Goal: Information Seeking & Learning: Learn about a topic

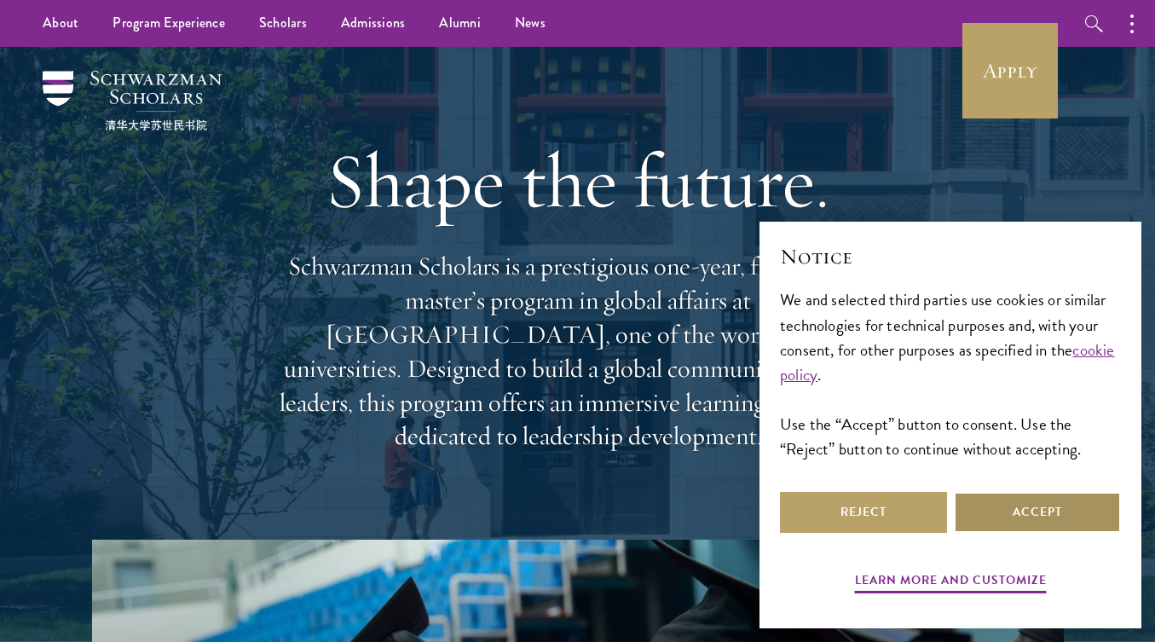
click at [1032, 526] on button "Accept" at bounding box center [1037, 512] width 167 height 41
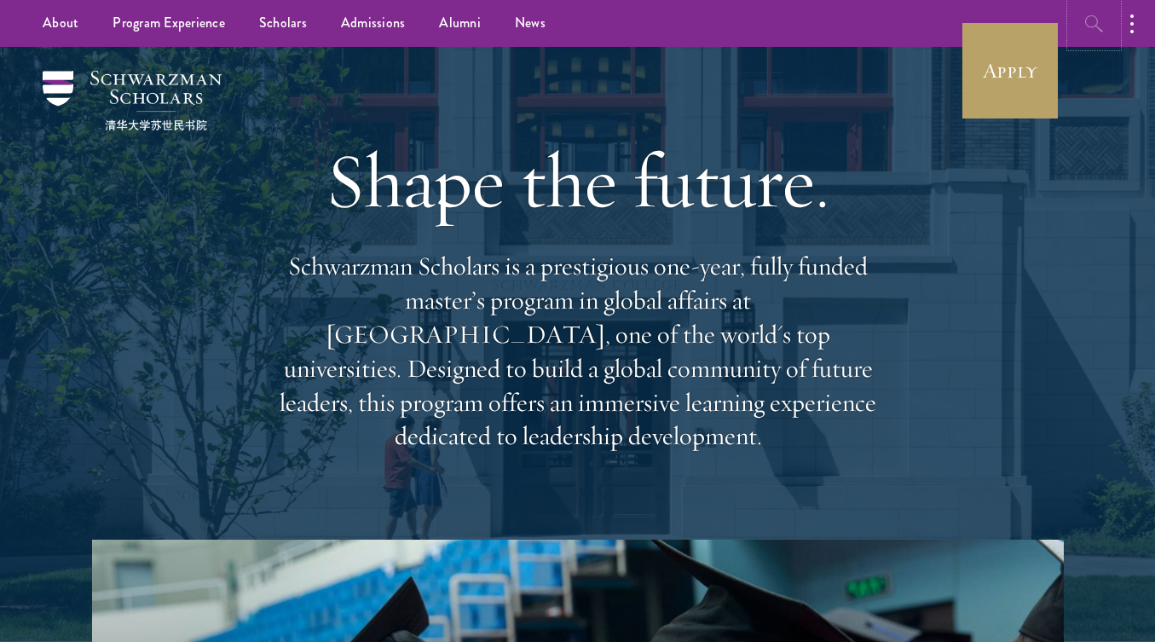
click at [1096, 9] on button "button" at bounding box center [1093, 23] width 47 height 47
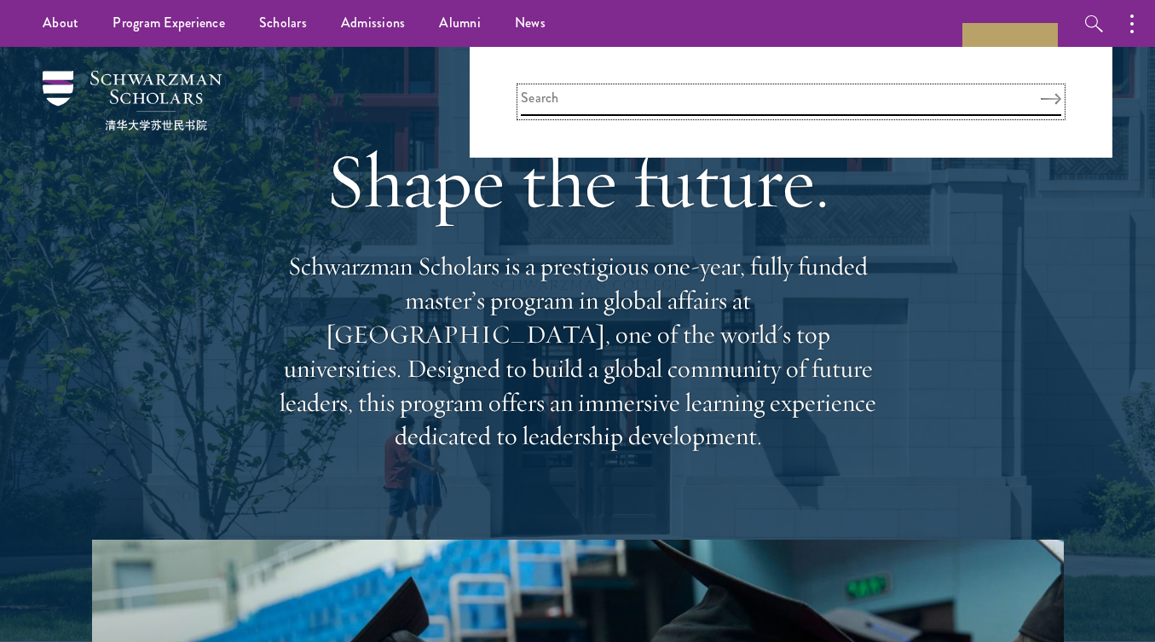
click at [849, 93] on input "search" at bounding box center [791, 102] width 540 height 28
type input "masters"
click at [1040, 93] on button "Search" at bounding box center [1050, 99] width 20 height 12
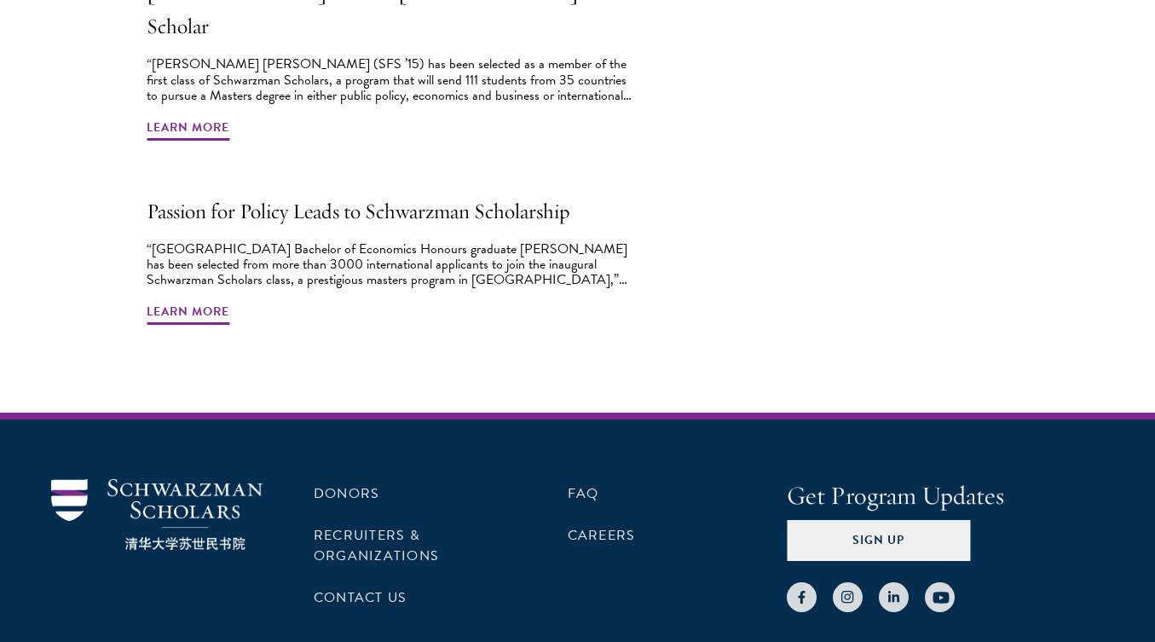
scroll to position [1579, 0]
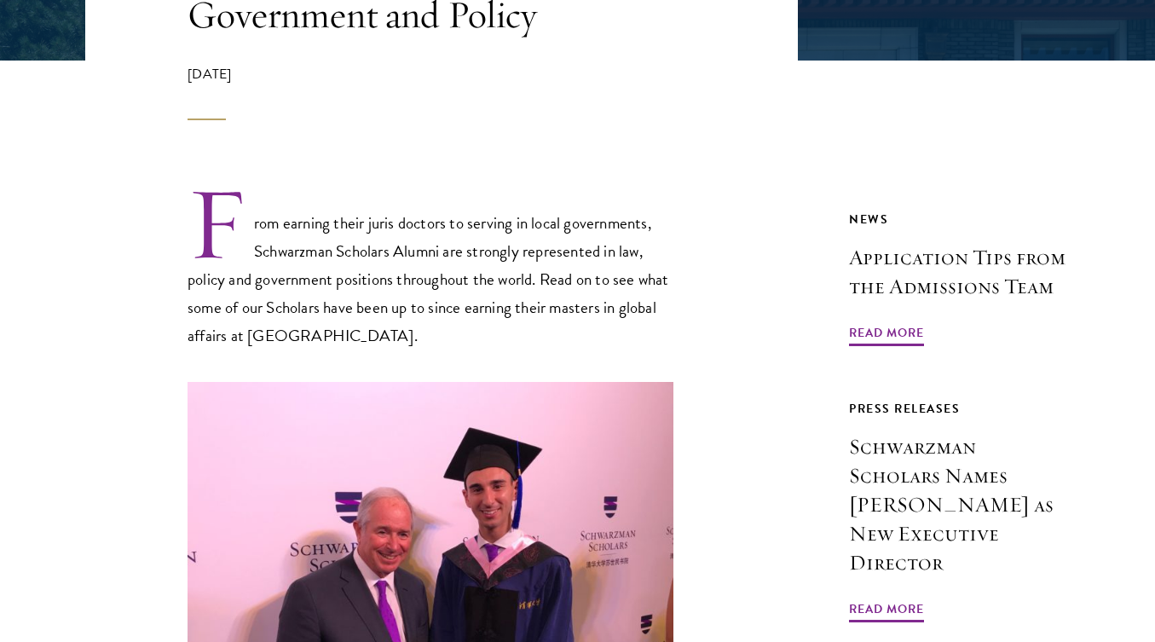
scroll to position [597, 0]
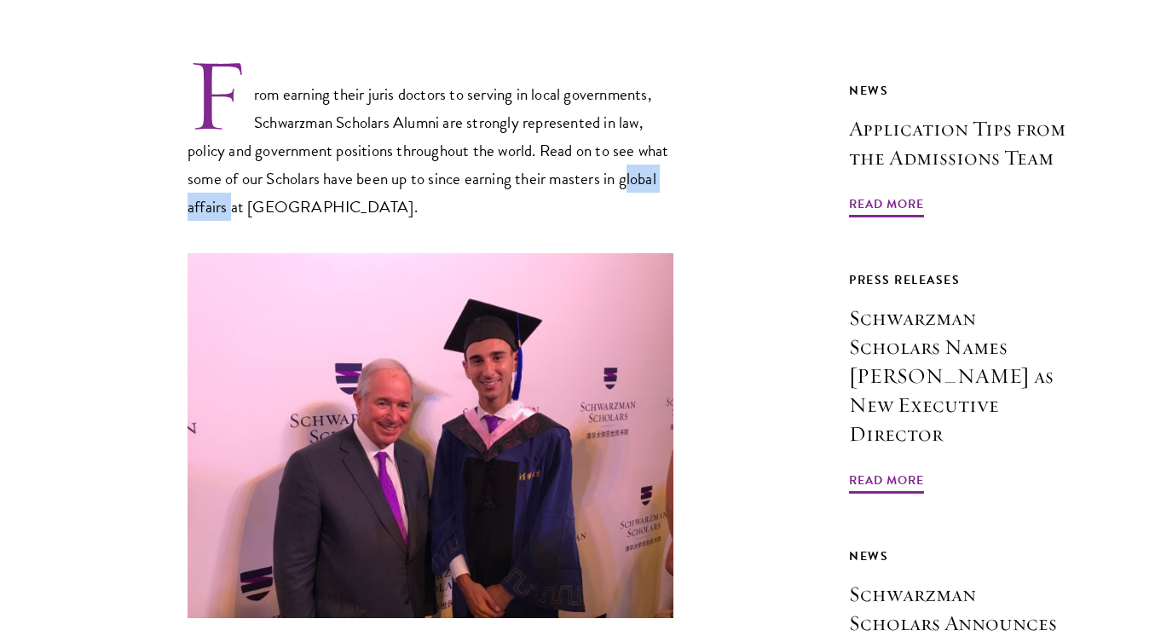
drag, startPoint x: 627, startPoint y: 175, endPoint x: 229, endPoint y: 213, distance: 399.8
click at [229, 213] on p "From earning their juris doctors to serving in local governments, Schwarzman Sc…" at bounding box center [430, 137] width 486 height 165
click at [209, 199] on p "From earning their juris doctors to serving in local governments, Schwarzman Sc…" at bounding box center [430, 137] width 486 height 165
click at [556, 206] on p "From earning their juris doctors to serving in local governments, Schwarzman Sc…" at bounding box center [430, 137] width 486 height 165
drag, startPoint x: 556, startPoint y: 186, endPoint x: 228, endPoint y: 207, distance: 329.6
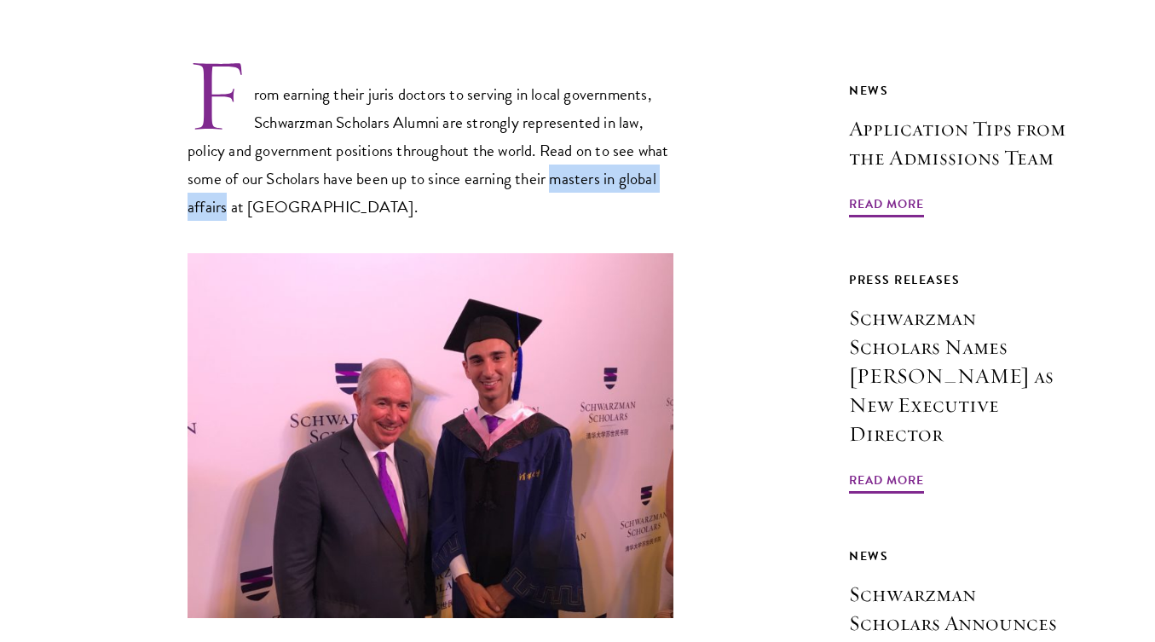
click at [228, 207] on p "From earning their juris doctors to serving in local governments, Schwarzman Sc…" at bounding box center [430, 137] width 486 height 165
copy p "masters in global affairs"
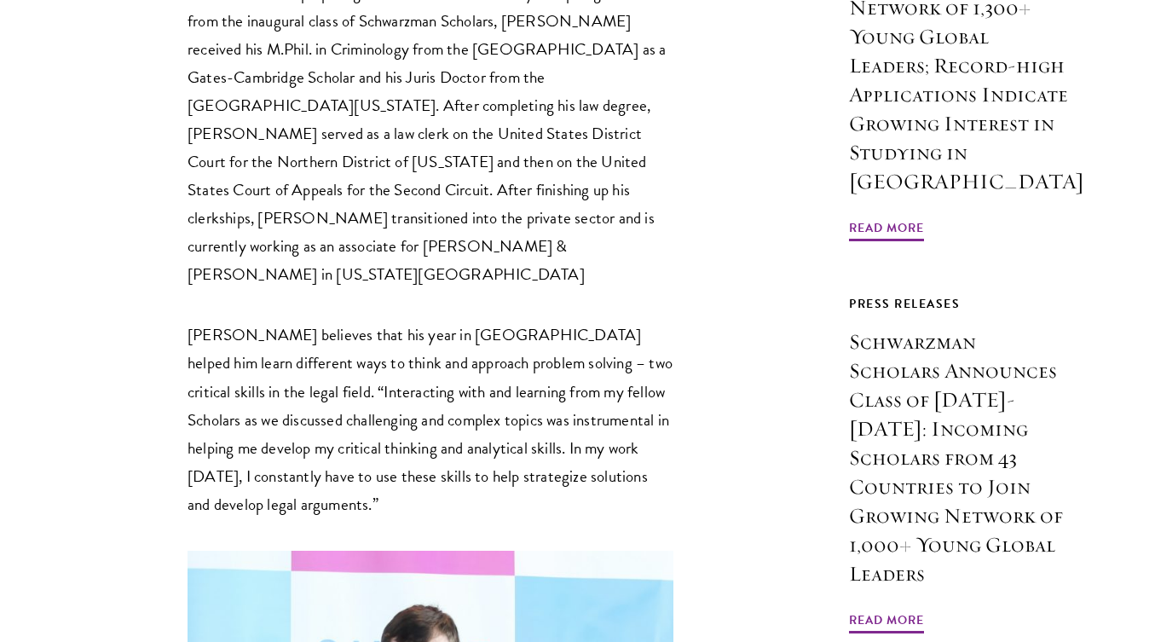
scroll to position [1363, 0]
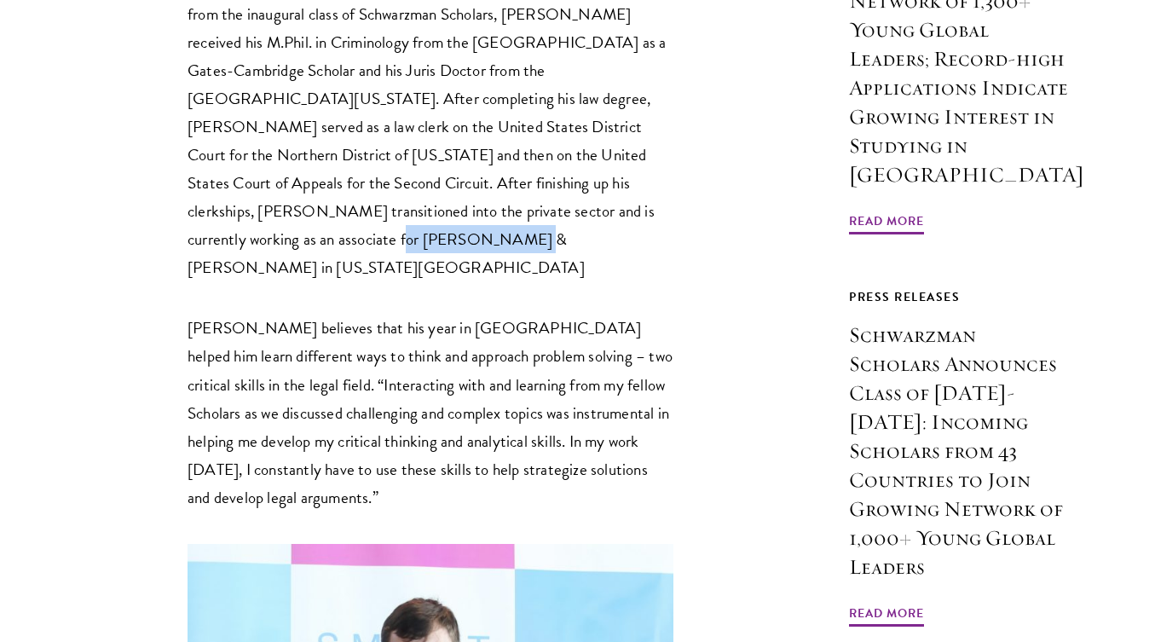
drag, startPoint x: 568, startPoint y: 212, endPoint x: 238, endPoint y: 239, distance: 330.9
click at [238, 239] on p "Atticus DeProspo credits his experience with Schwarzman Scholars as transformat…" at bounding box center [430, 113] width 486 height 338
copy p "illiams & Conolly"
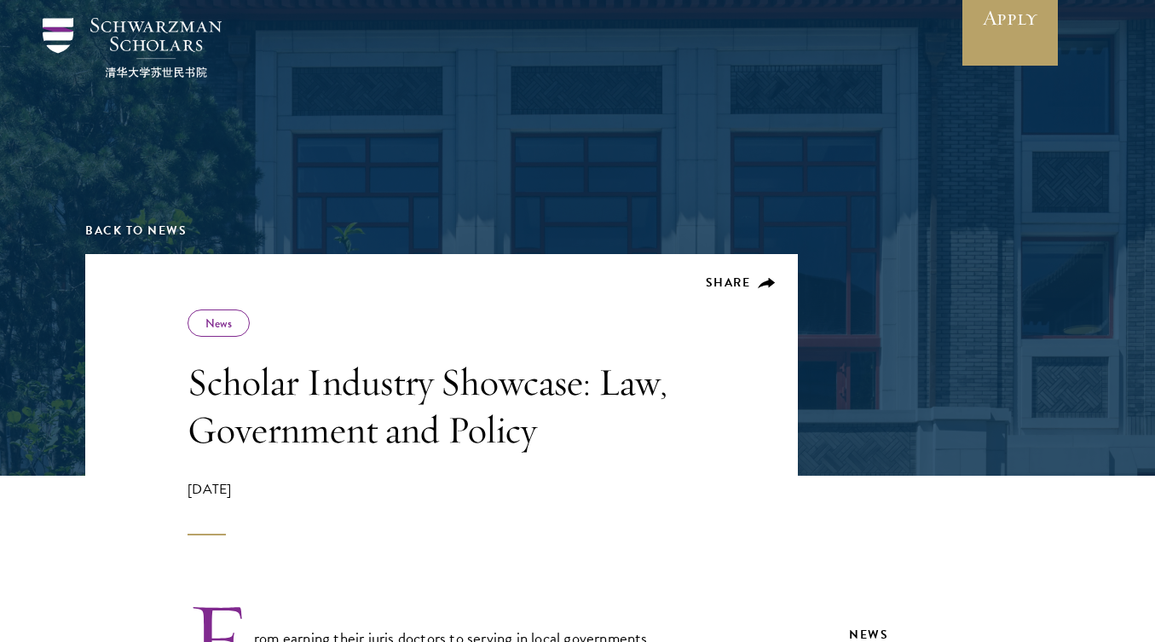
scroll to position [0, 0]
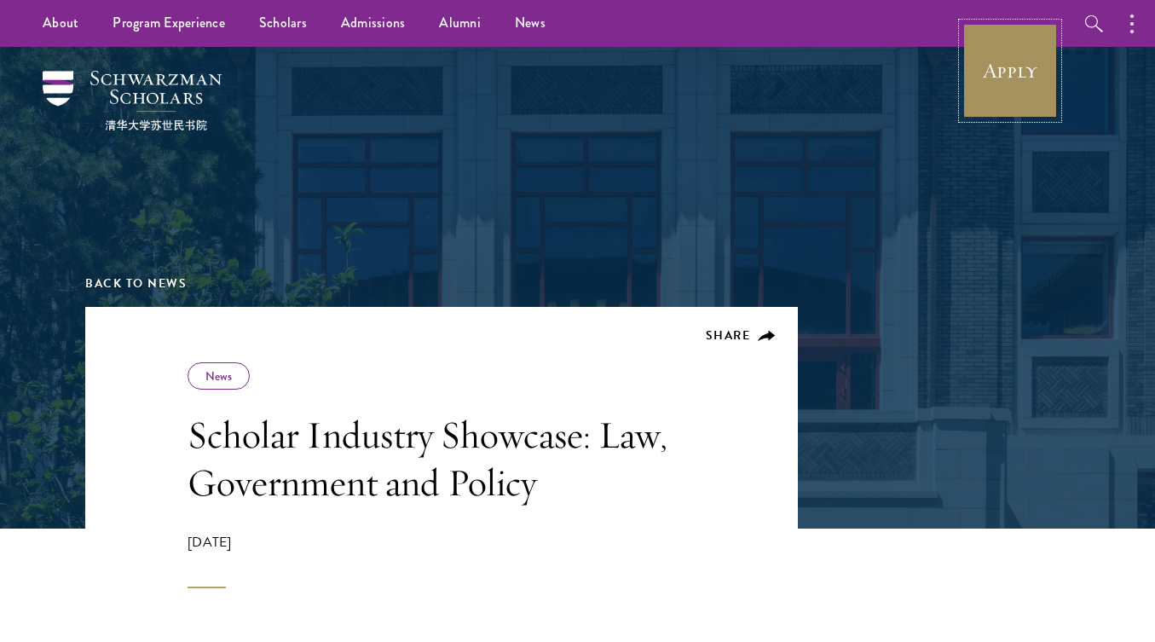
click at [1012, 84] on link "Apply" at bounding box center [1009, 70] width 95 height 95
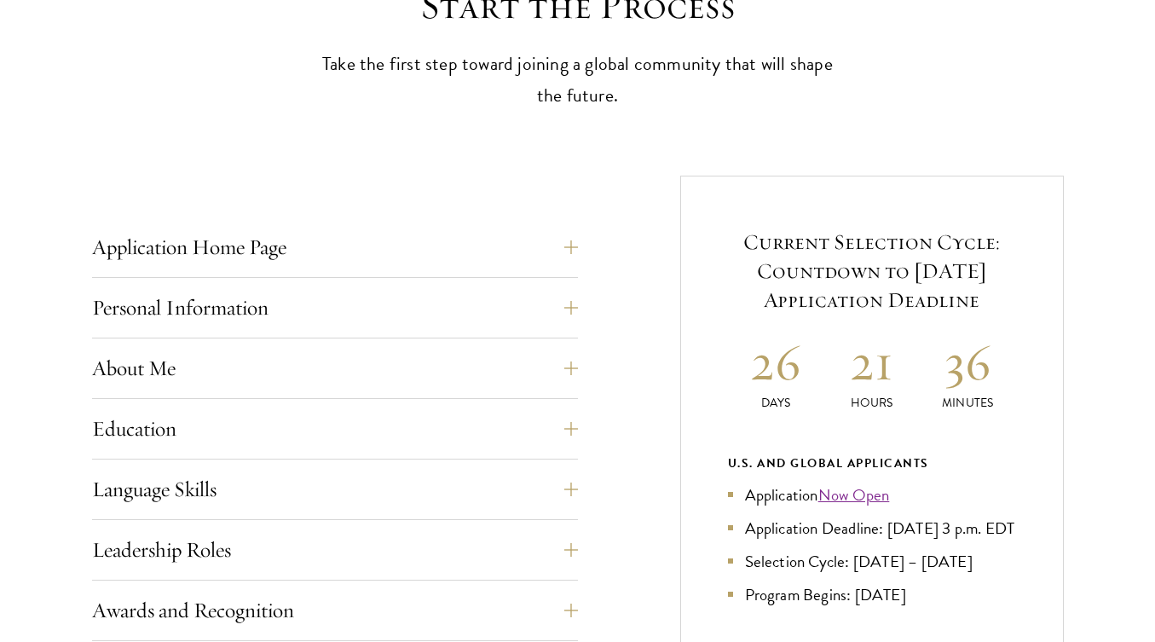
scroll to position [767, 0]
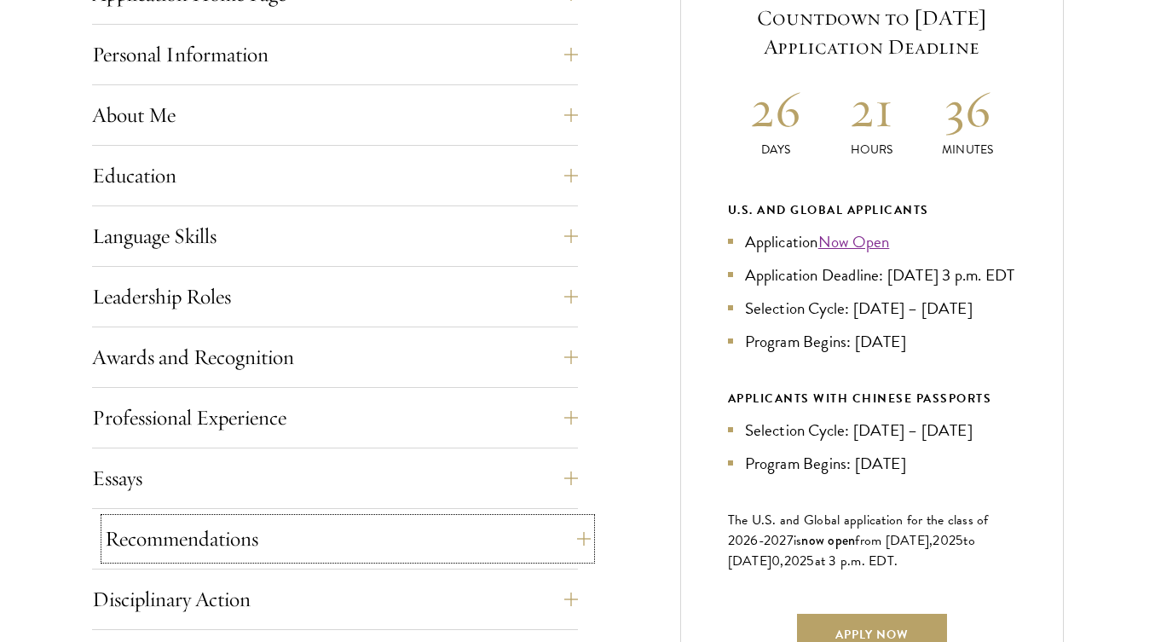
click at [326, 522] on button "Recommendations" at bounding box center [348, 538] width 486 height 41
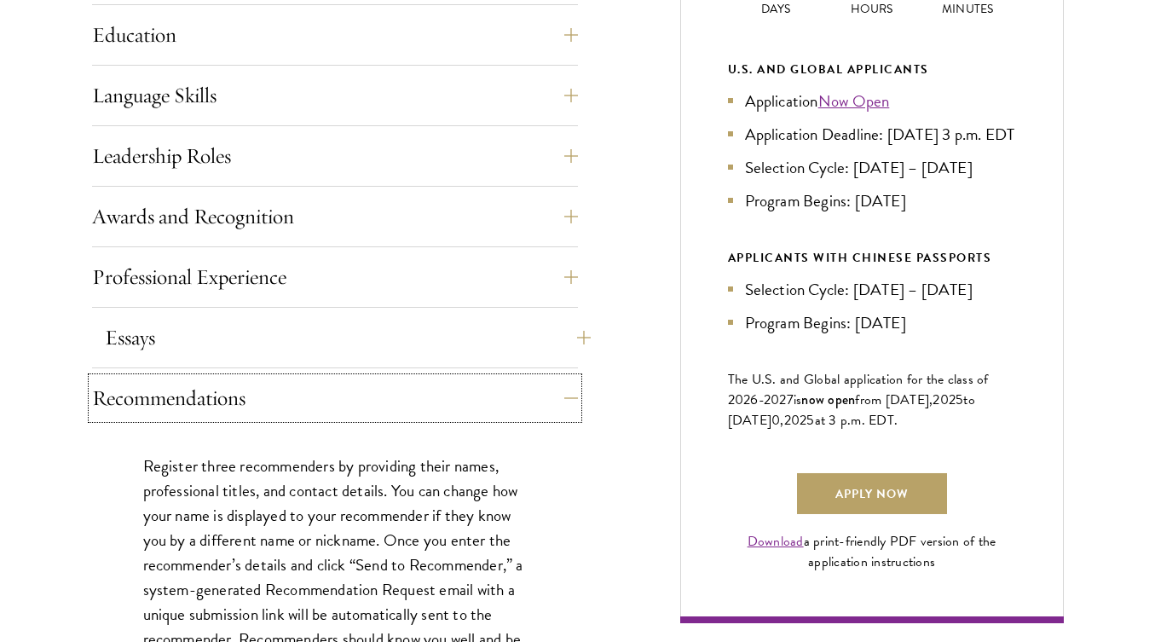
scroll to position [937, 0]
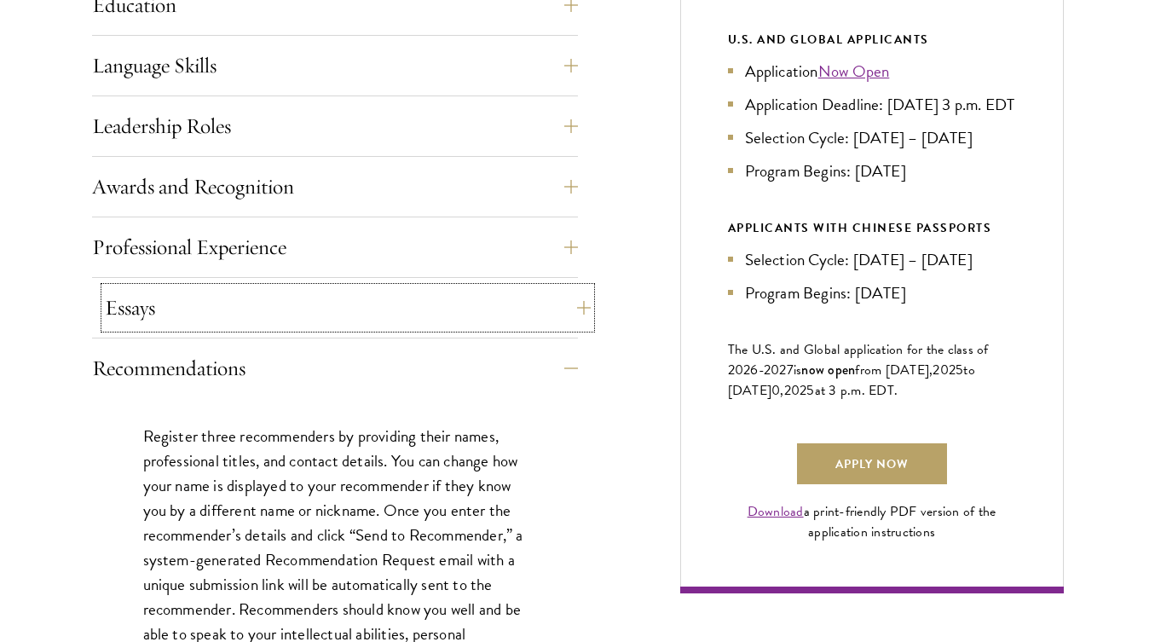
click at [278, 316] on button "Essays" at bounding box center [348, 307] width 486 height 41
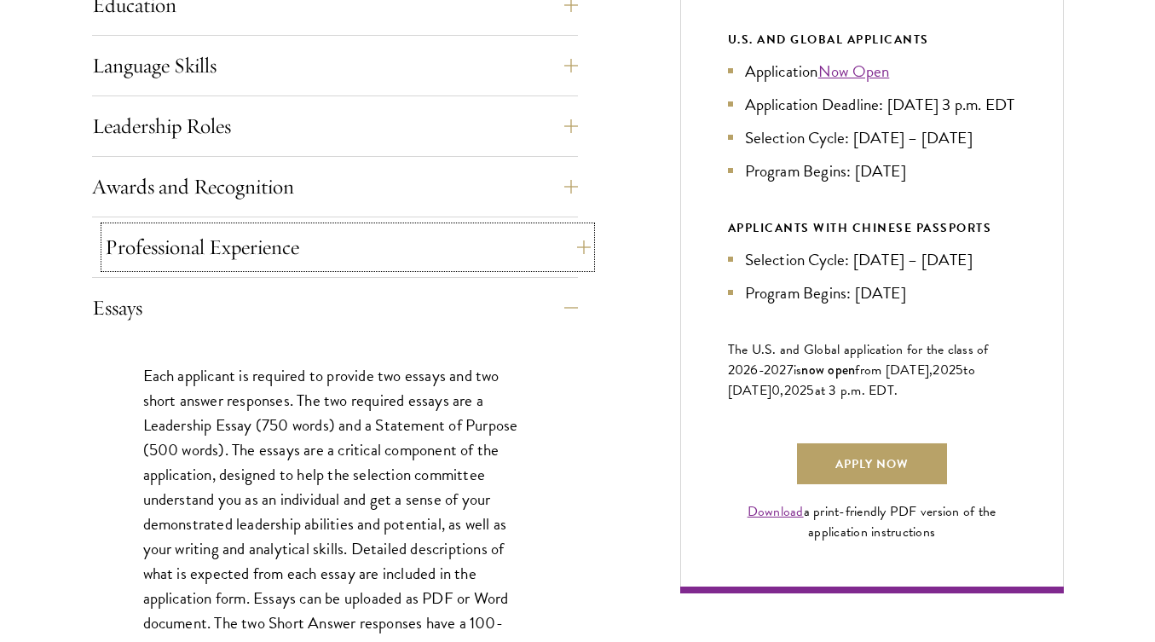
click at [270, 239] on button "Professional Experience" at bounding box center [348, 247] width 486 height 41
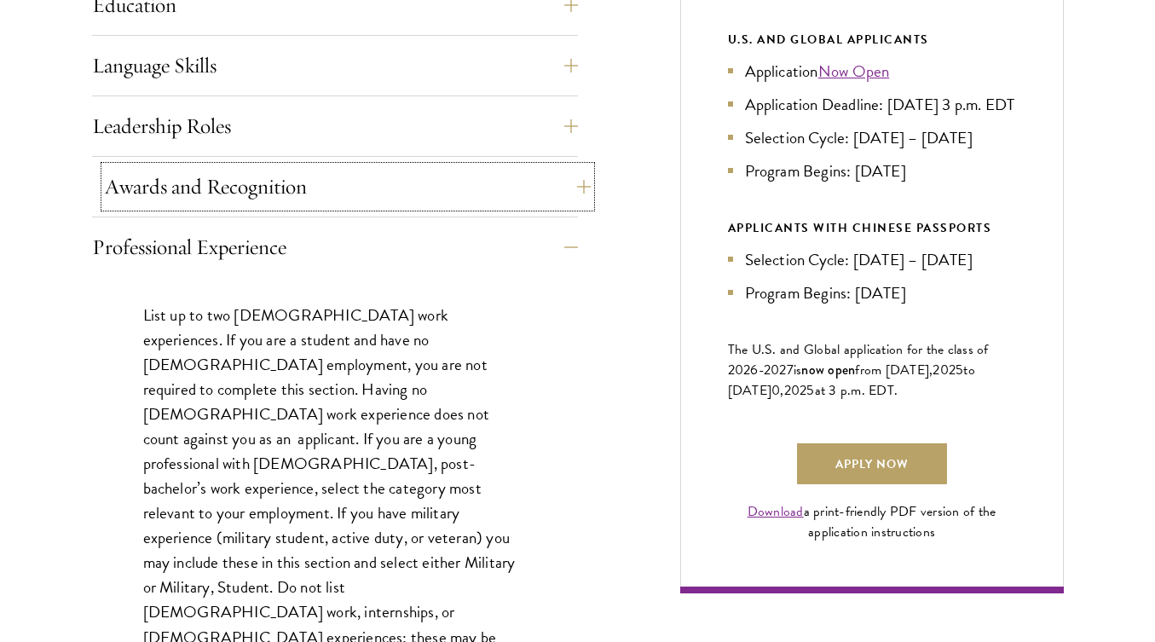
click at [285, 190] on button "Awards and Recognition" at bounding box center [348, 186] width 486 height 41
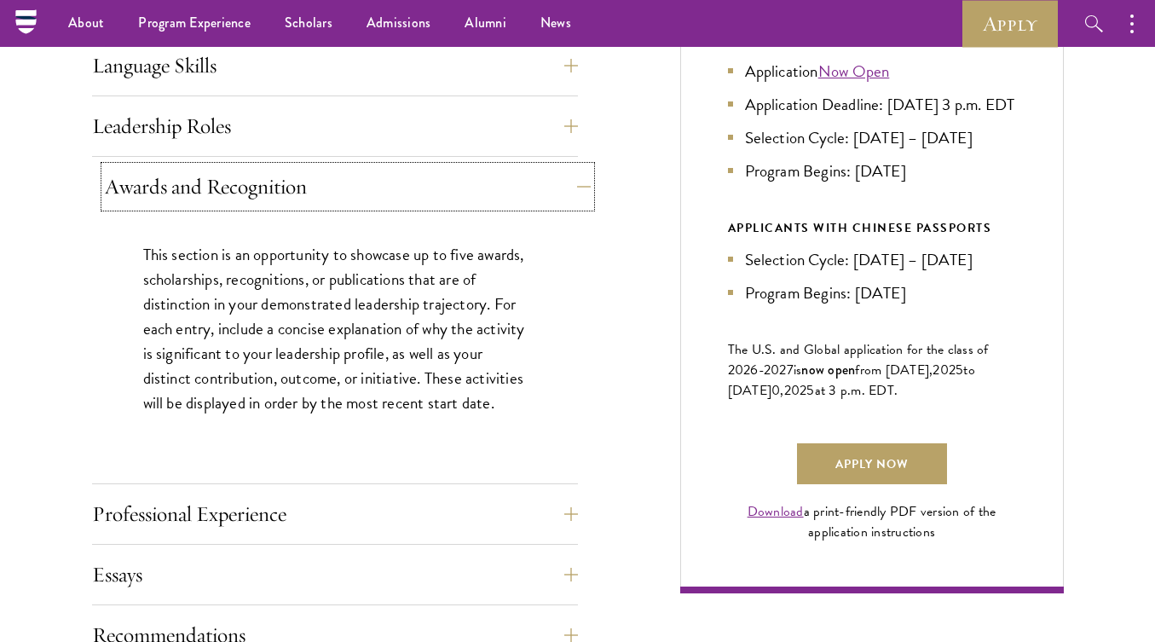
scroll to position [767, 0]
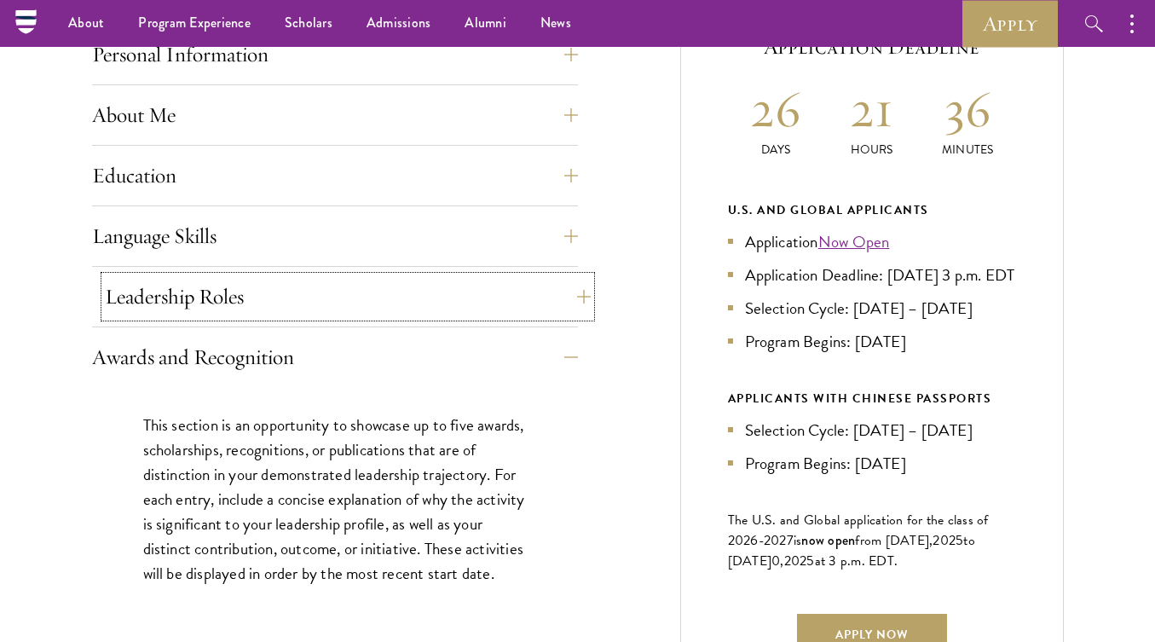
click at [308, 278] on button "Leadership Roles" at bounding box center [348, 296] width 486 height 41
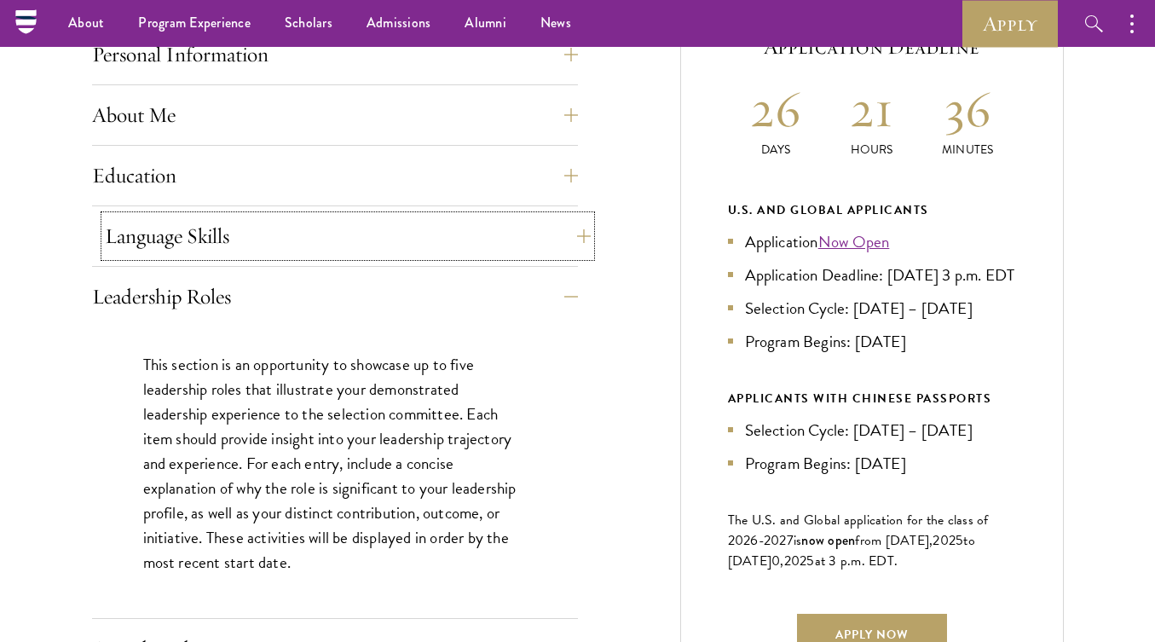
click at [311, 244] on button "Language Skills" at bounding box center [348, 236] width 486 height 41
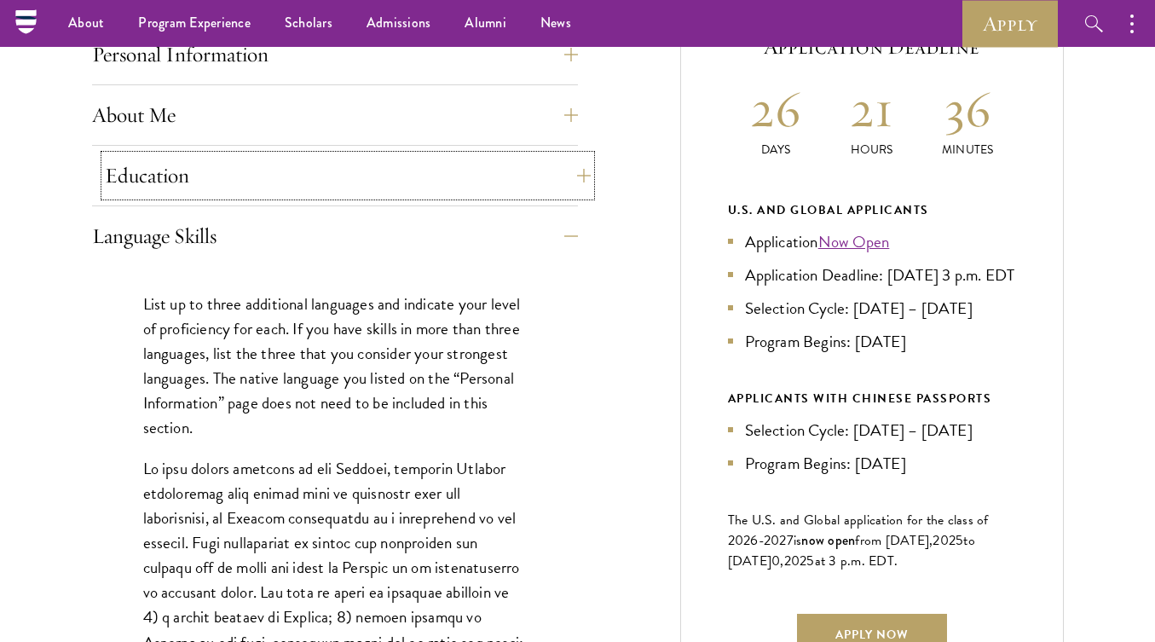
click at [301, 159] on button "Education" at bounding box center [348, 175] width 486 height 41
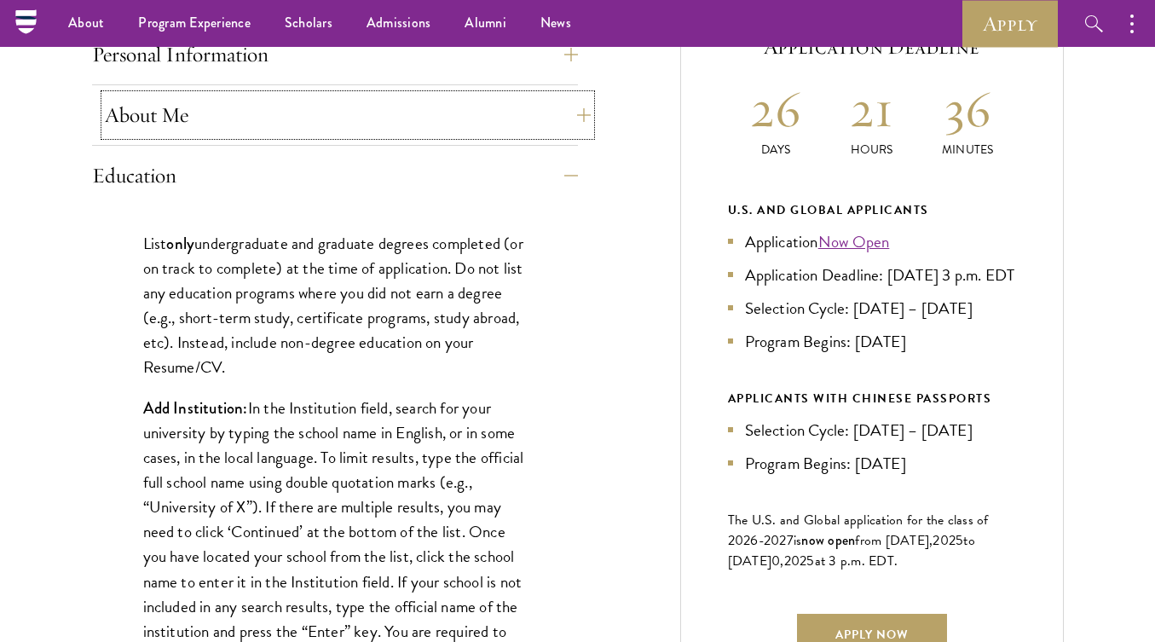
click at [280, 107] on button "About Me" at bounding box center [348, 115] width 486 height 41
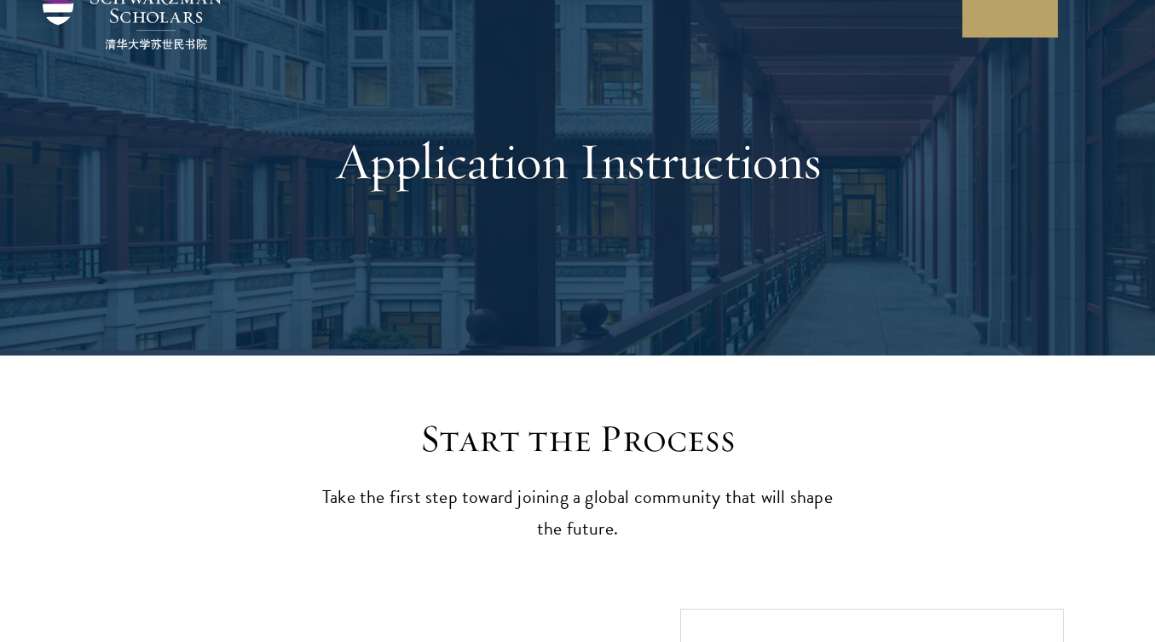
scroll to position [0, 0]
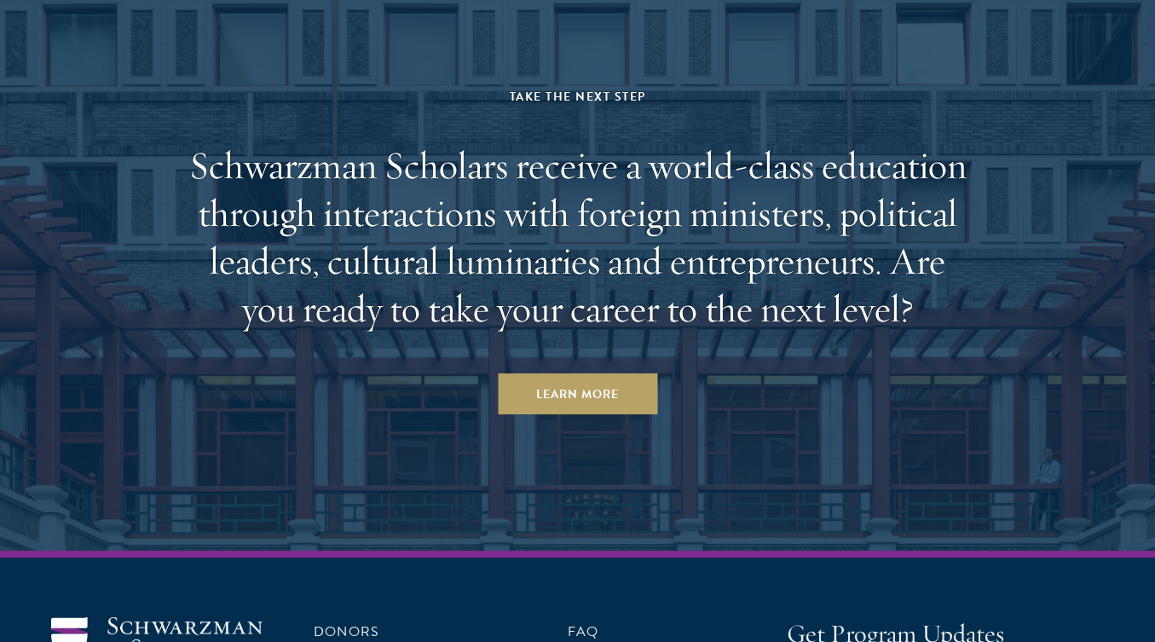
scroll to position [8607, 0]
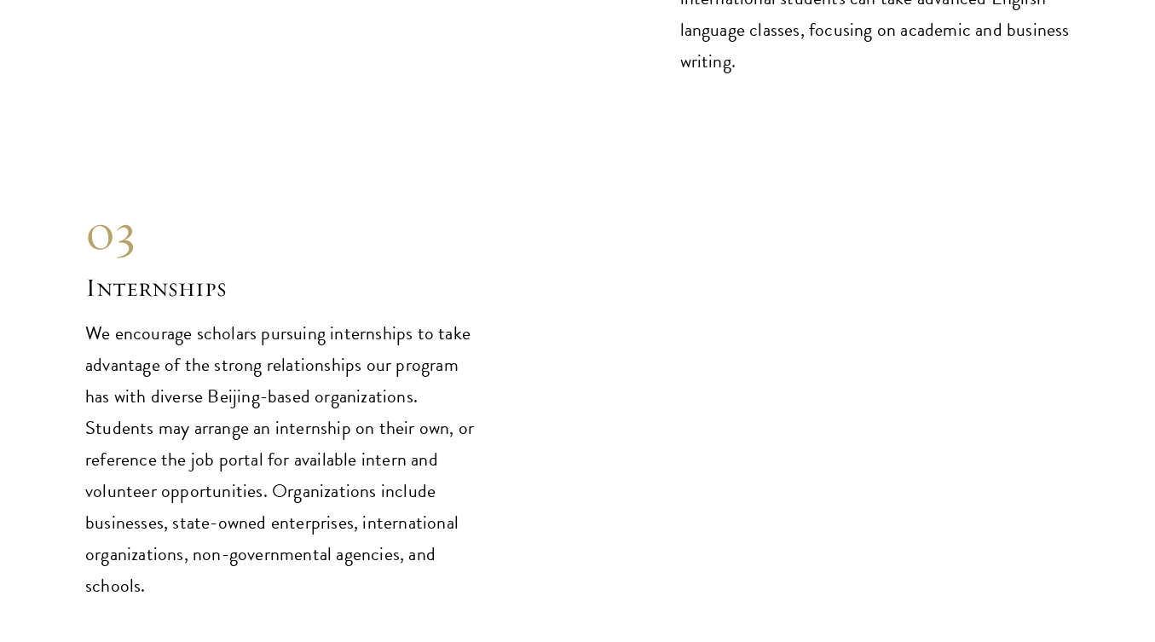
scroll to position [8096, 0]
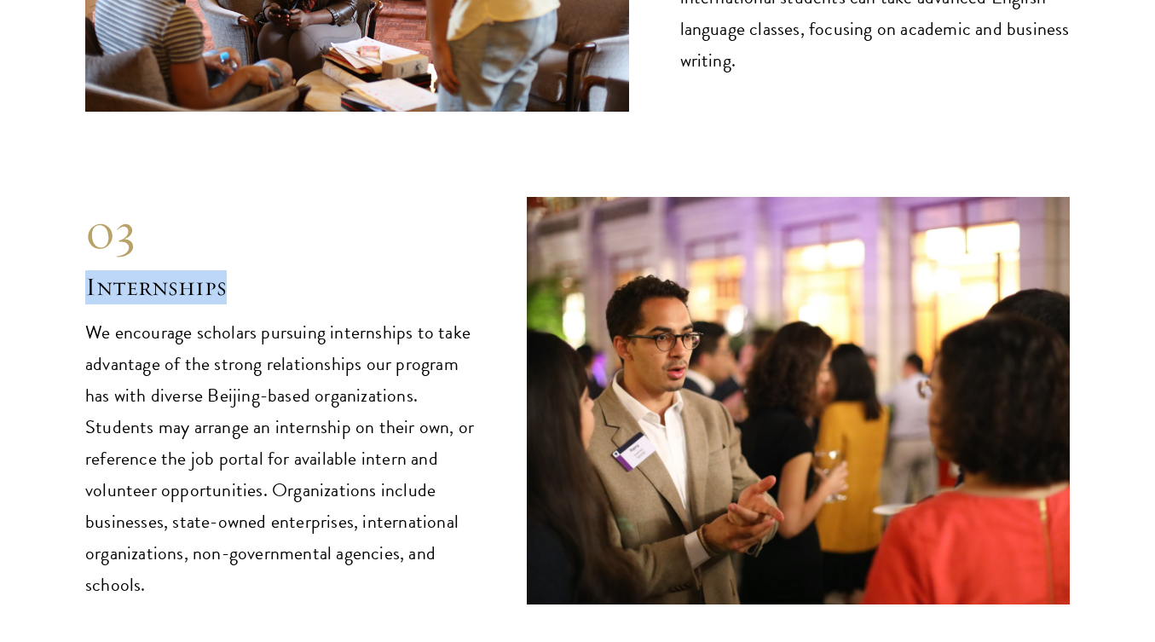
drag, startPoint x: 238, startPoint y: 200, endPoint x: 91, endPoint y: 221, distance: 148.0
click at [85, 270] on h2 "Internships" at bounding box center [280, 287] width 390 height 34
copy h2 "Internships"
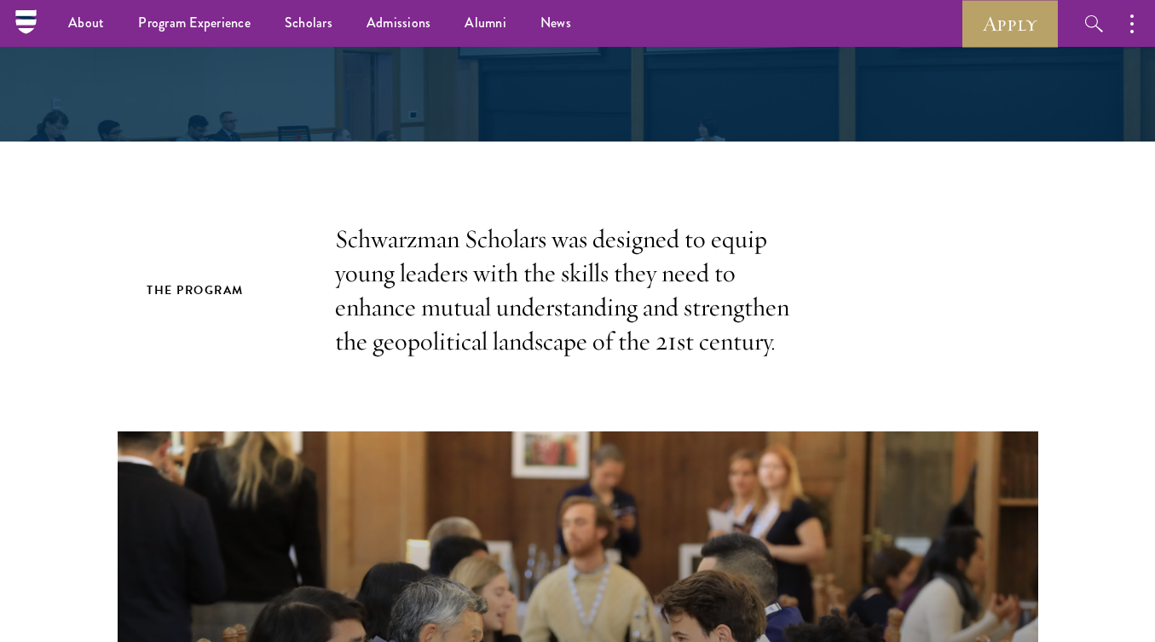
scroll to position [0, 0]
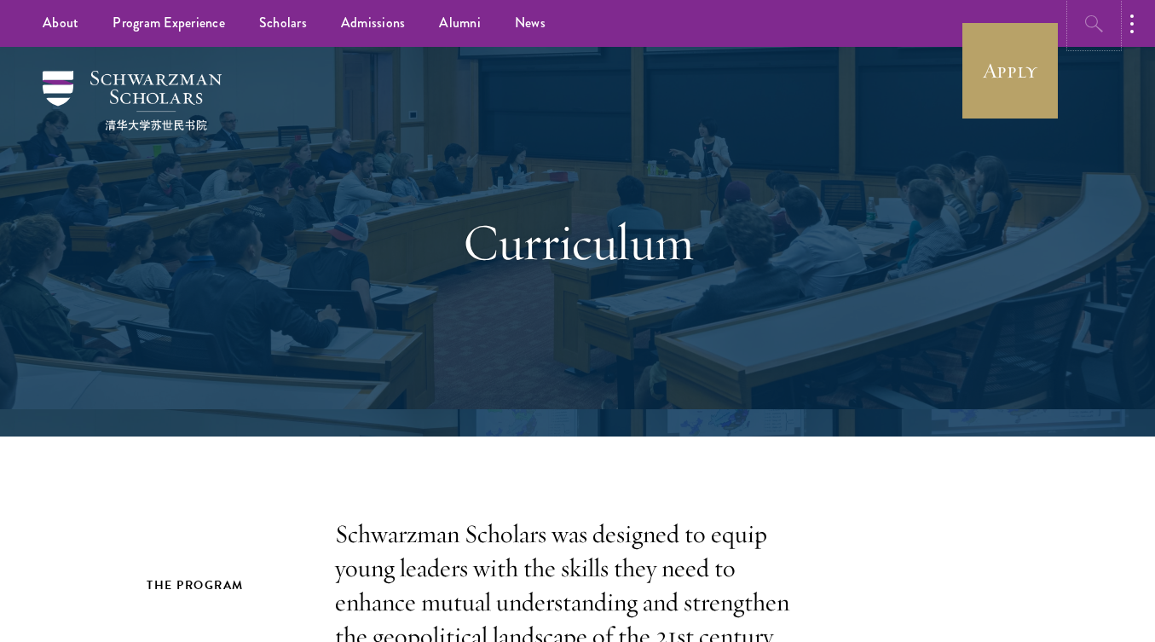
click at [1100, 33] on icon "button" at bounding box center [1094, 24] width 20 height 20
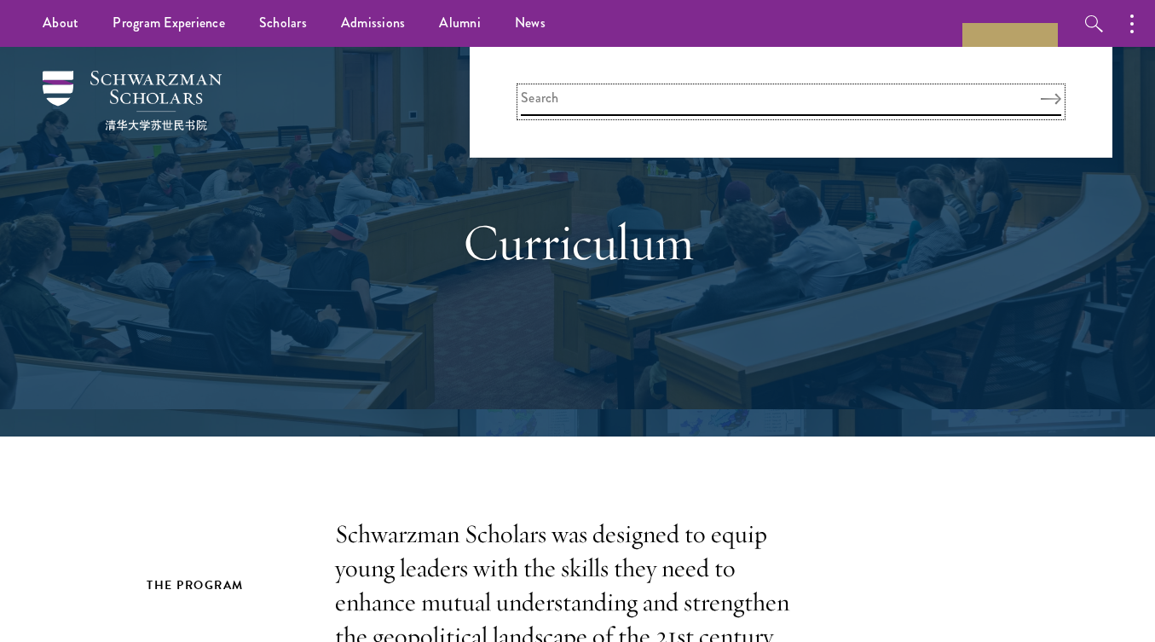
paste input "Internships"
type input "Internships"
click at [1040, 93] on button "Search" at bounding box center [1050, 99] width 20 height 12
